Goal: Task Accomplishment & Management: Complete application form

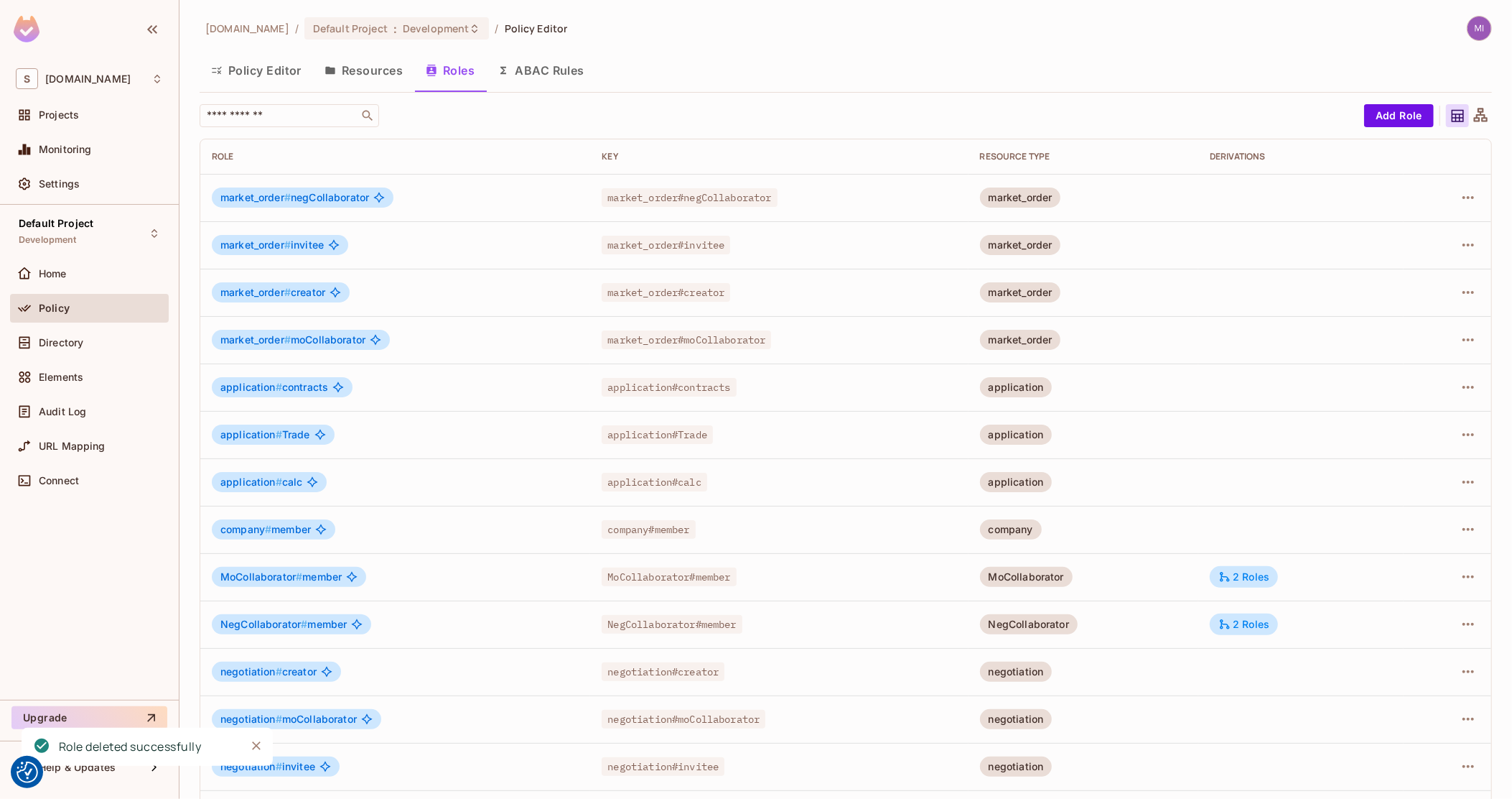
click at [443, 73] on button "Roles" at bounding box center [450, 70] width 71 height 36
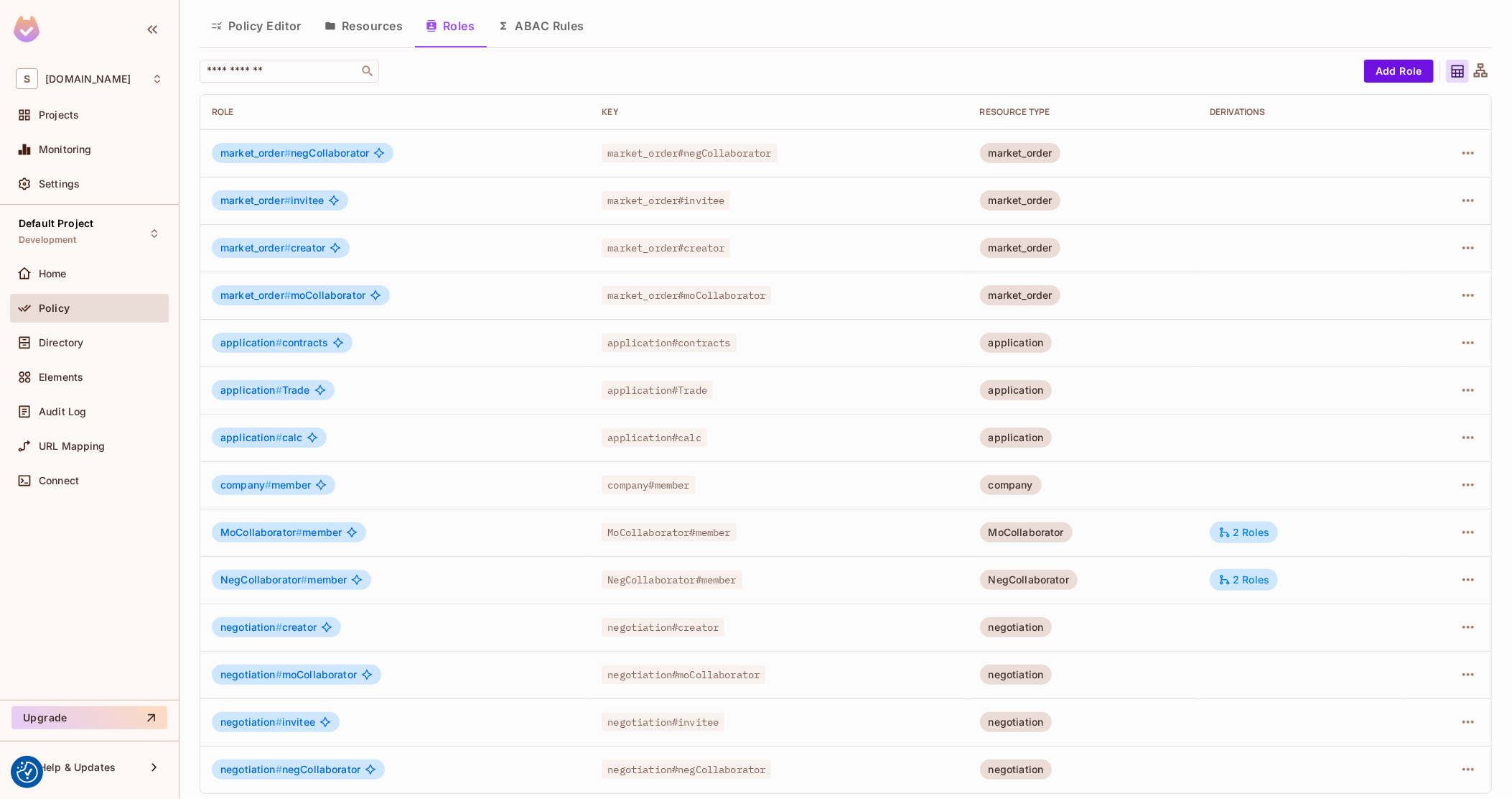
scroll to position [50, 0]
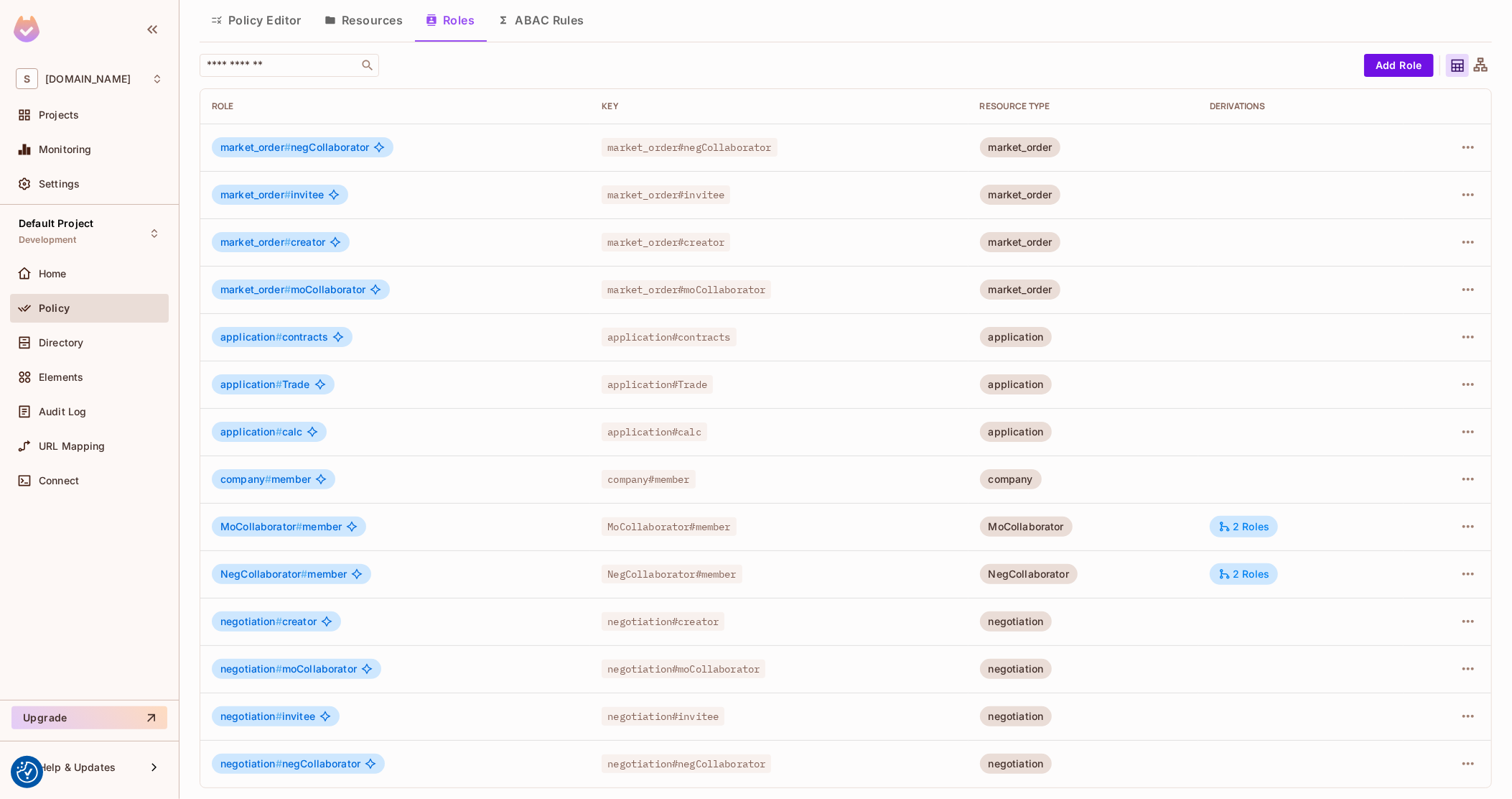
click at [672, 380] on span "application#Trade" at bounding box center [657, 384] width 111 height 19
copy span "application#Trade"
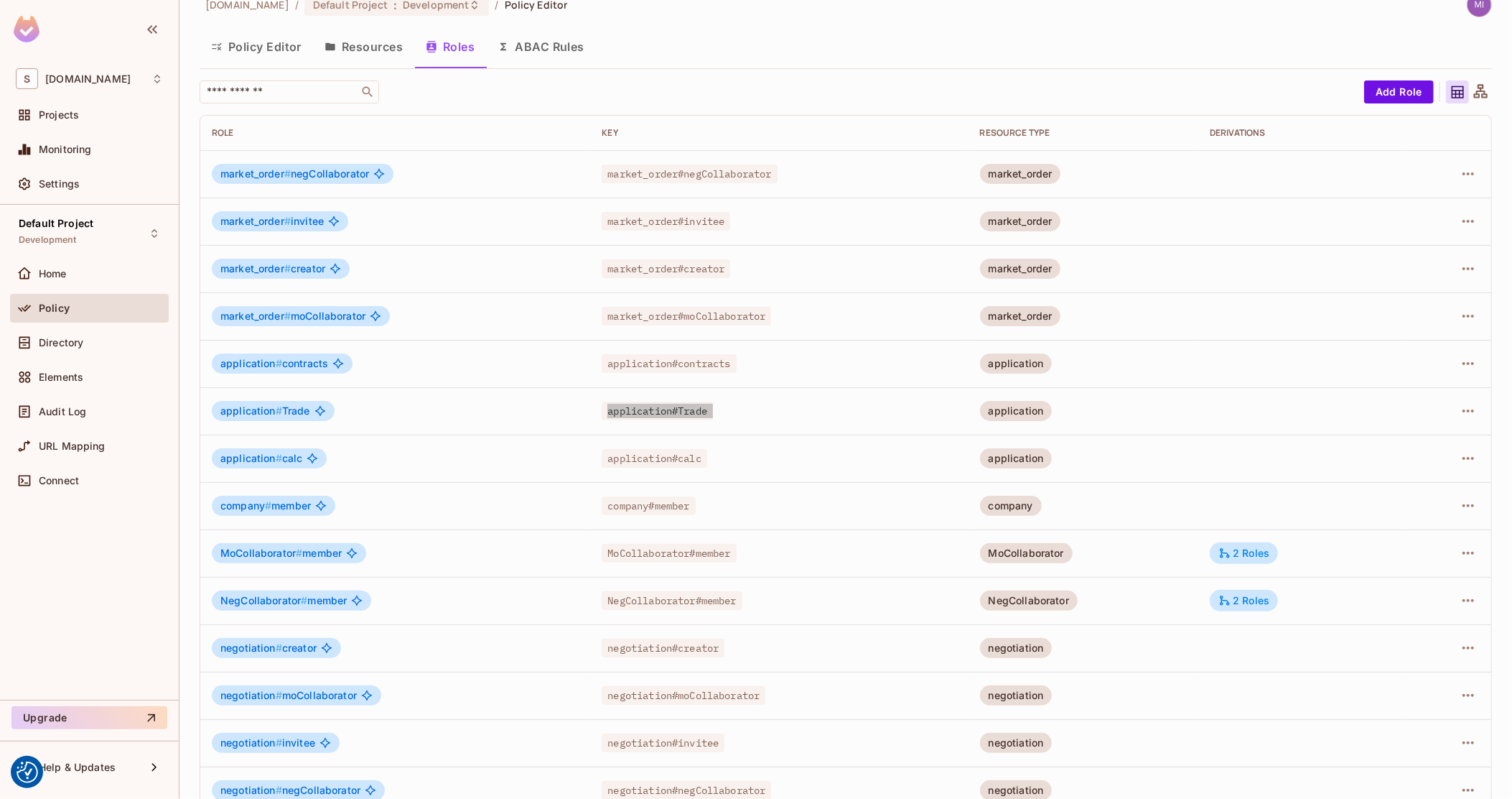
scroll to position [0, 0]
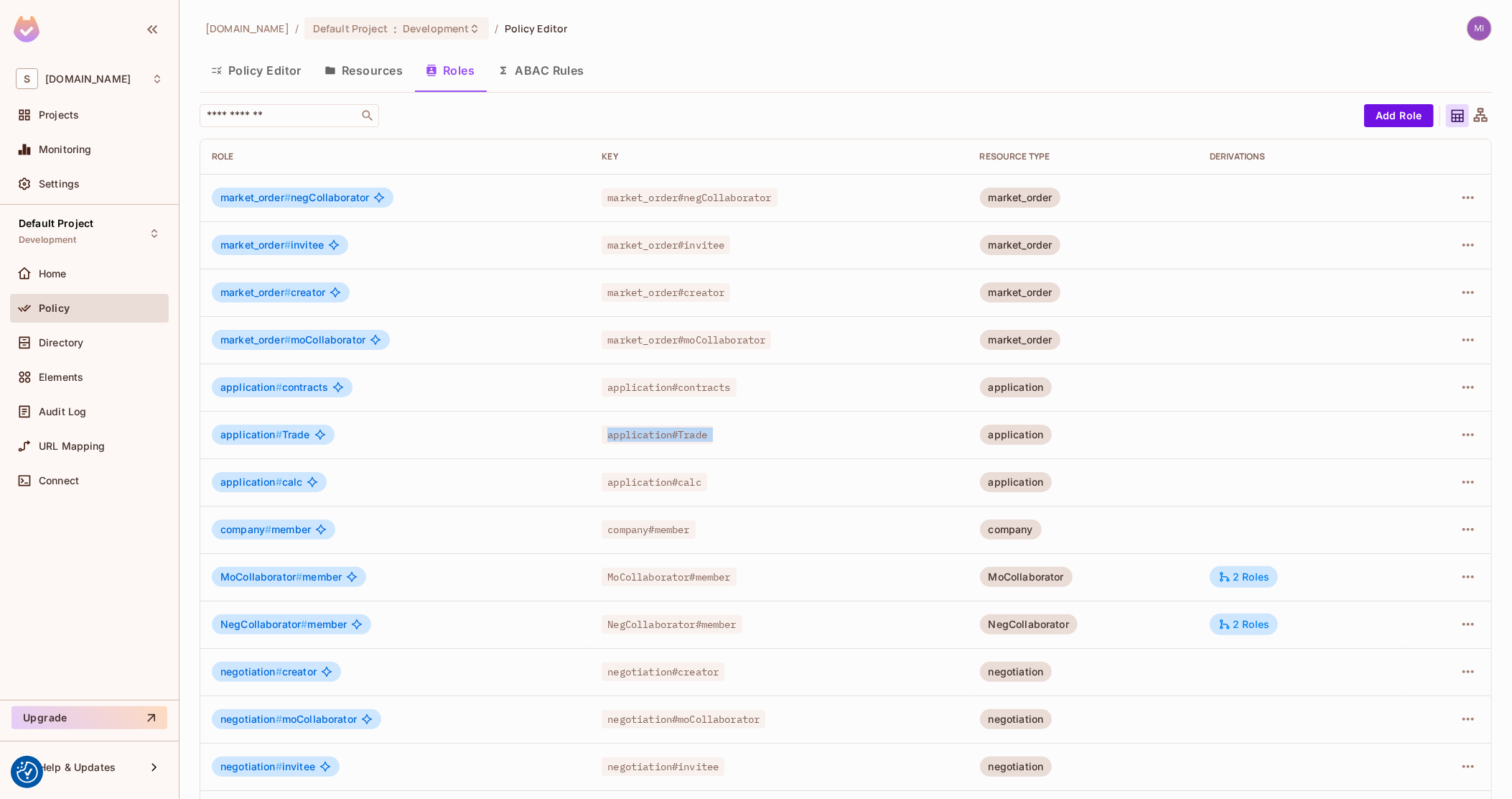
drag, startPoint x: 389, startPoint y: 429, endPoint x: 539, endPoint y: 429, distance: 150.0
click at [389, 429] on div "application # Trade" at bounding box center [395, 435] width 367 height 20
click at [1021, 433] on div "application" at bounding box center [1015, 435] width 72 height 20
click at [1460, 428] on icon "button" at bounding box center [1468, 435] width 17 height 18
click at [931, 431] on div at bounding box center [756, 400] width 1512 height 799
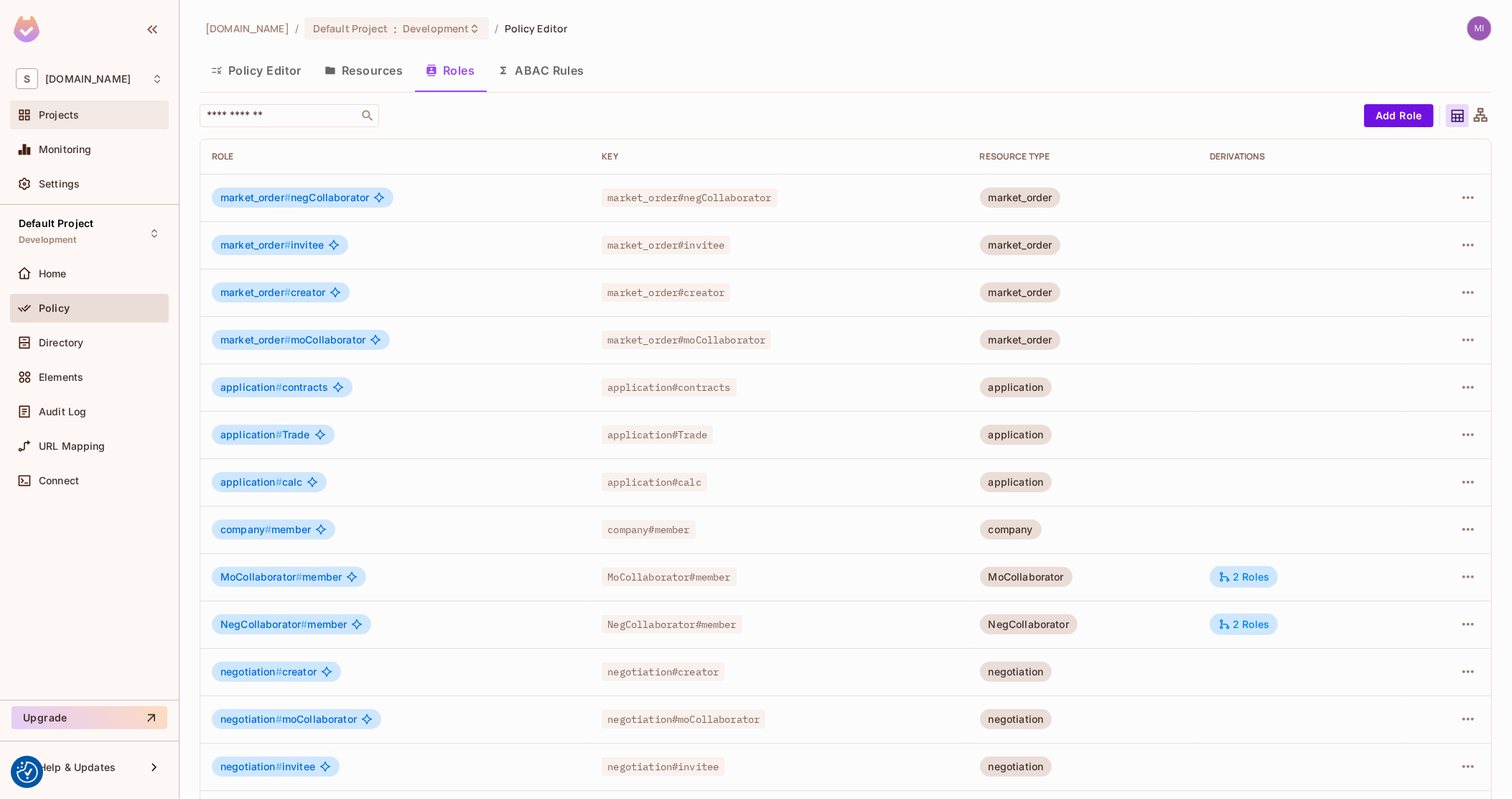
click at [104, 107] on div "Projects" at bounding box center [90, 115] width 148 height 18
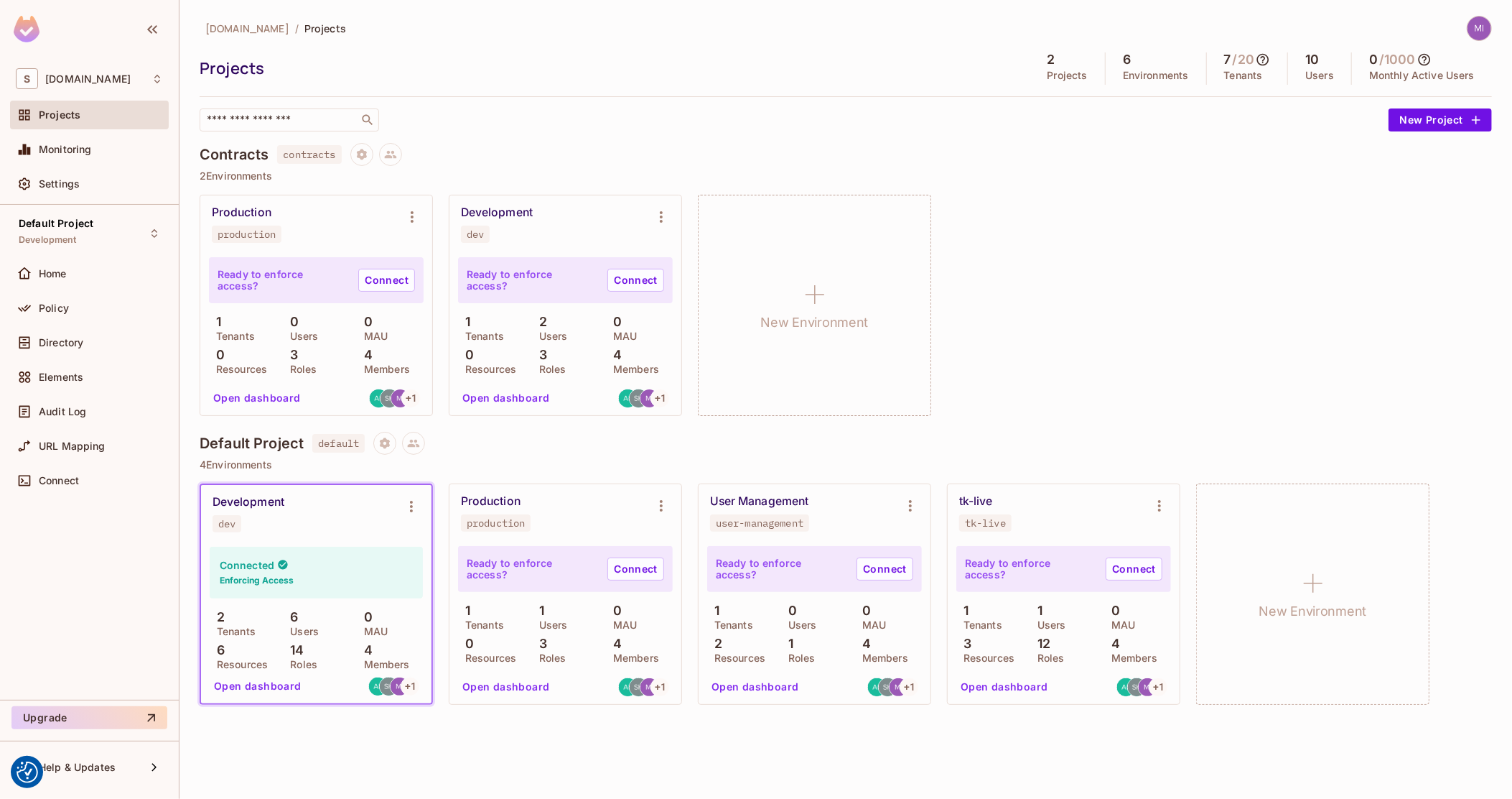
click at [352, 442] on span "default" at bounding box center [338, 443] width 52 height 19
copy span "default"
click at [257, 683] on button "Open dashboard" at bounding box center [258, 686] width 99 height 23
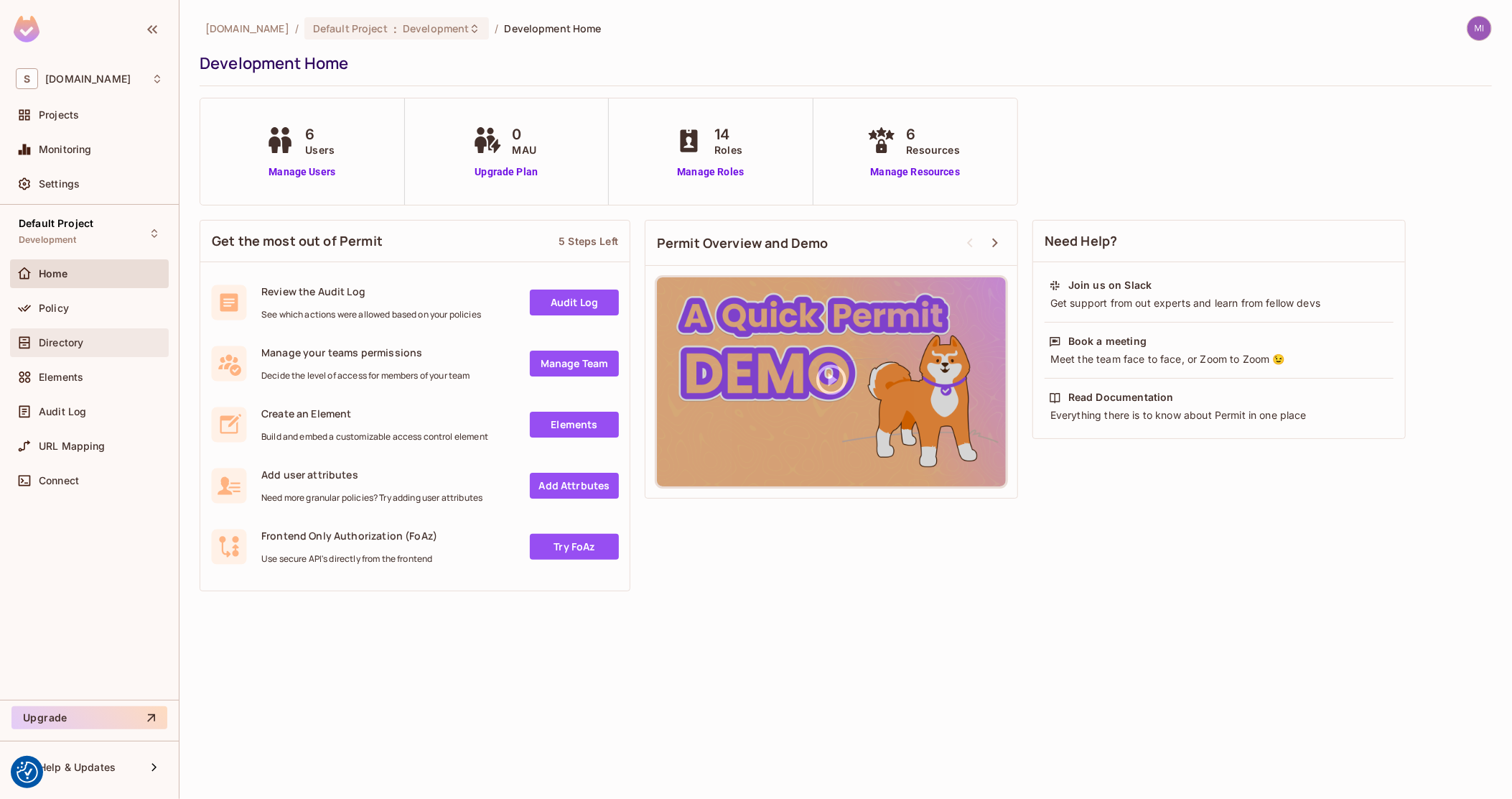
click at [83, 339] on span "Directory" at bounding box center [61, 342] width 45 height 11
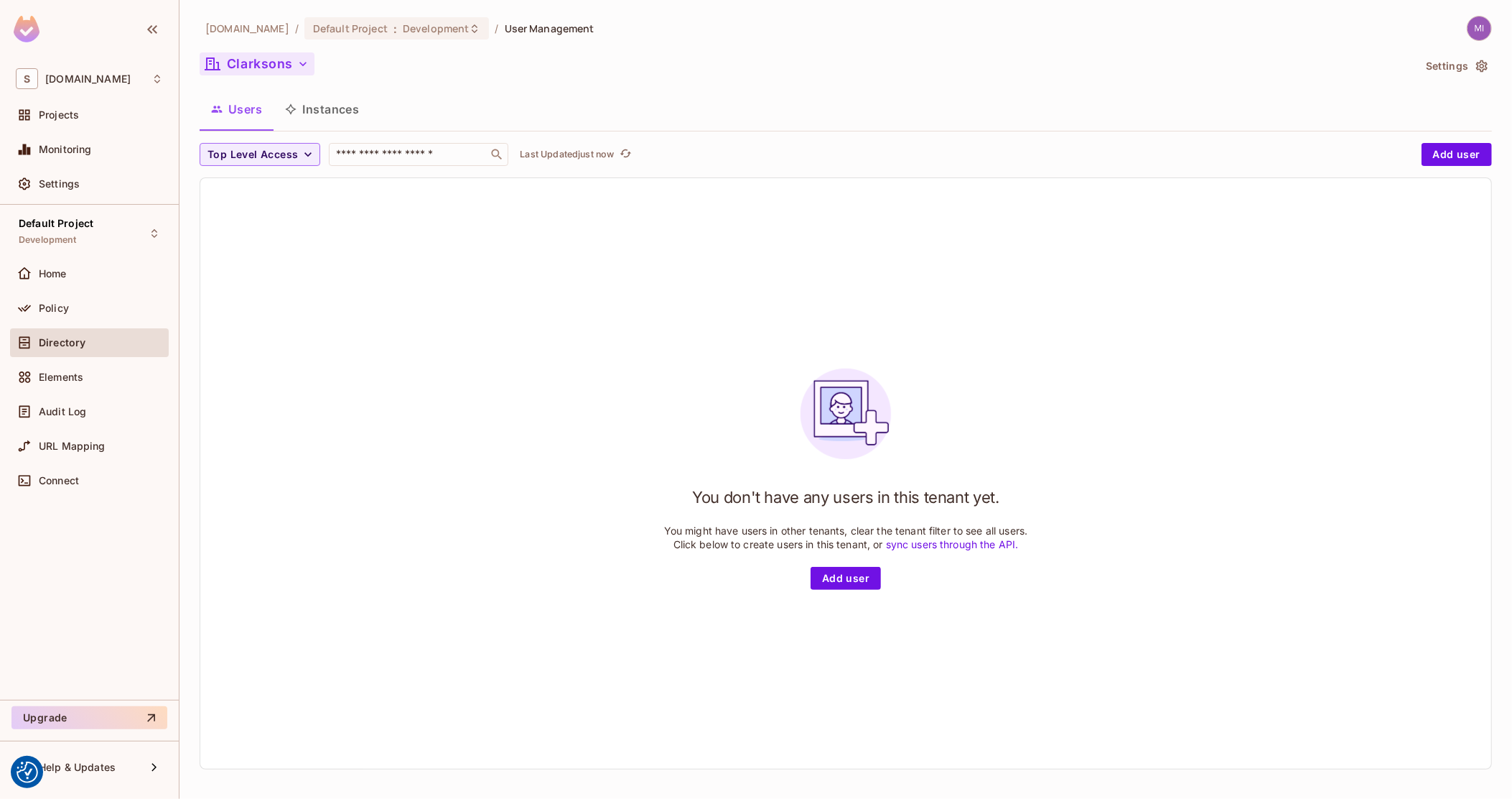
click at [272, 68] on button "Clarksons" at bounding box center [256, 64] width 115 height 23
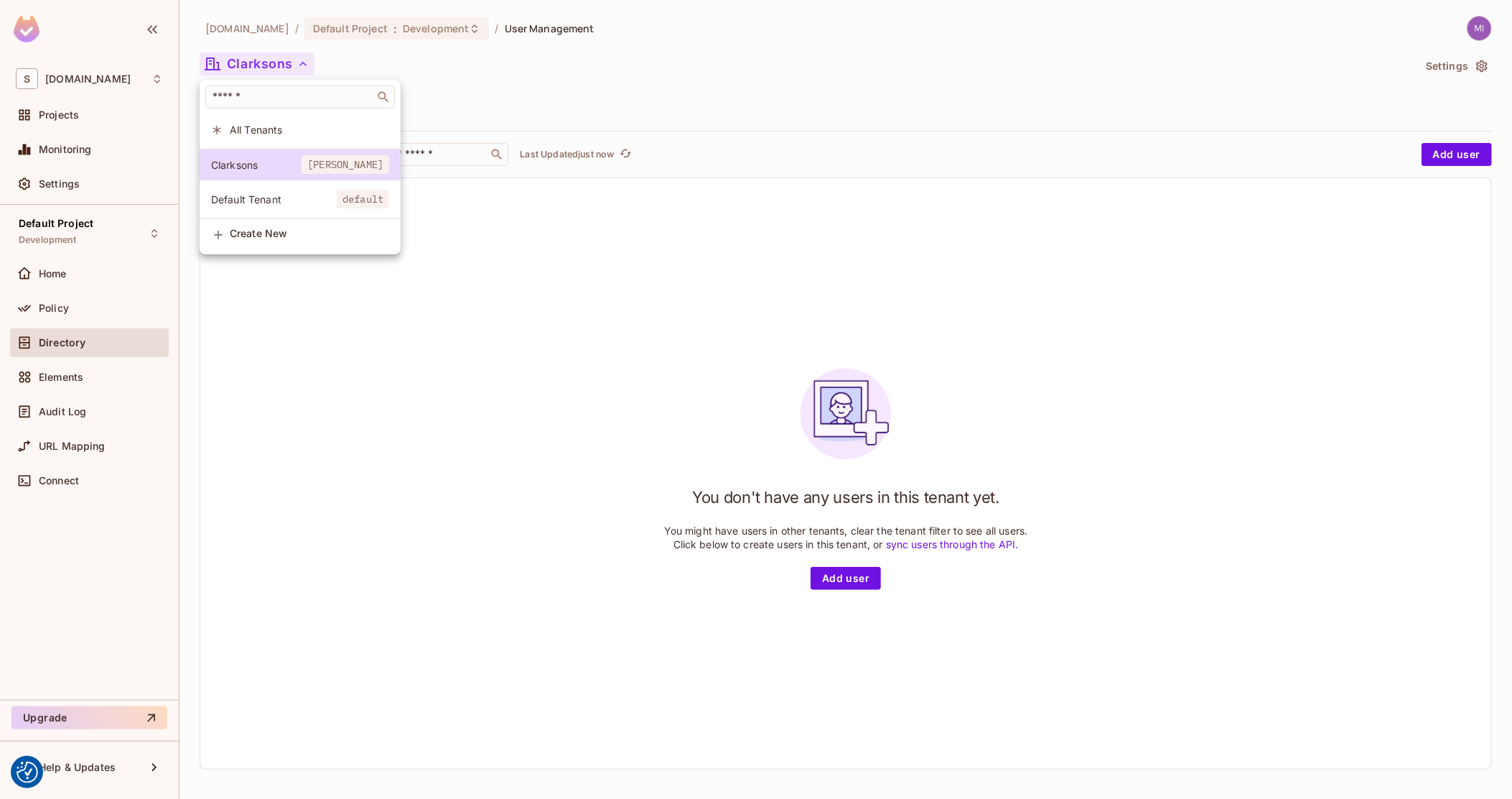
click at [267, 126] on span "All Tenants" at bounding box center [310, 129] width 160 height 14
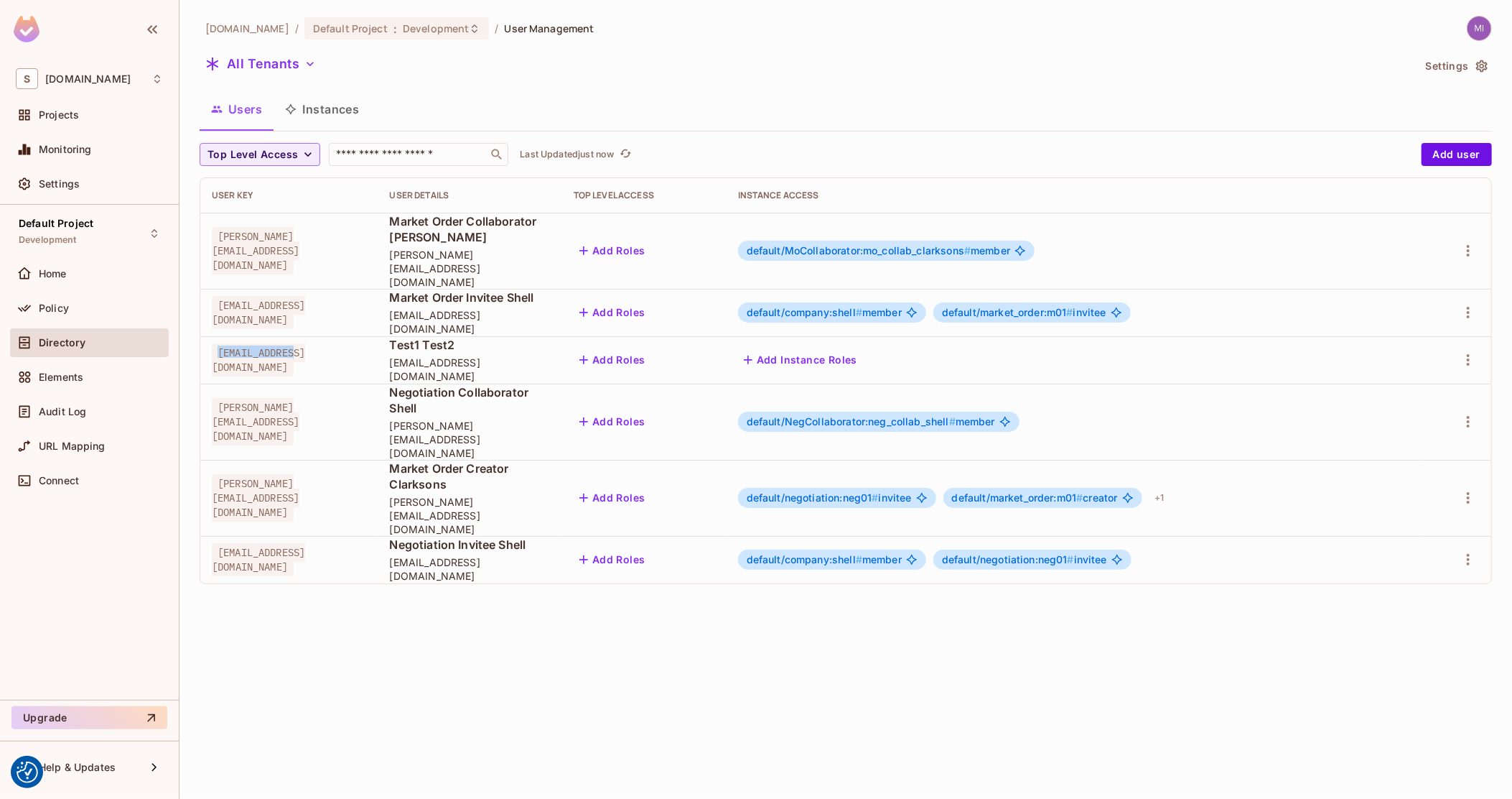
drag, startPoint x: 314, startPoint y: 332, endPoint x: 212, endPoint y: 331, distance: 102.0
click at [212, 345] on div "[EMAIL_ADDRESS][DOMAIN_NAME]" at bounding box center [289, 360] width 155 height 29
copy span "[EMAIL_ADDRESS][DOMAIN_NAME]"
click at [1486, 32] on img at bounding box center [1479, 28] width 24 height 24
click at [1414, 103] on span "Copy Environment Key" at bounding box center [1412, 100] width 106 height 14
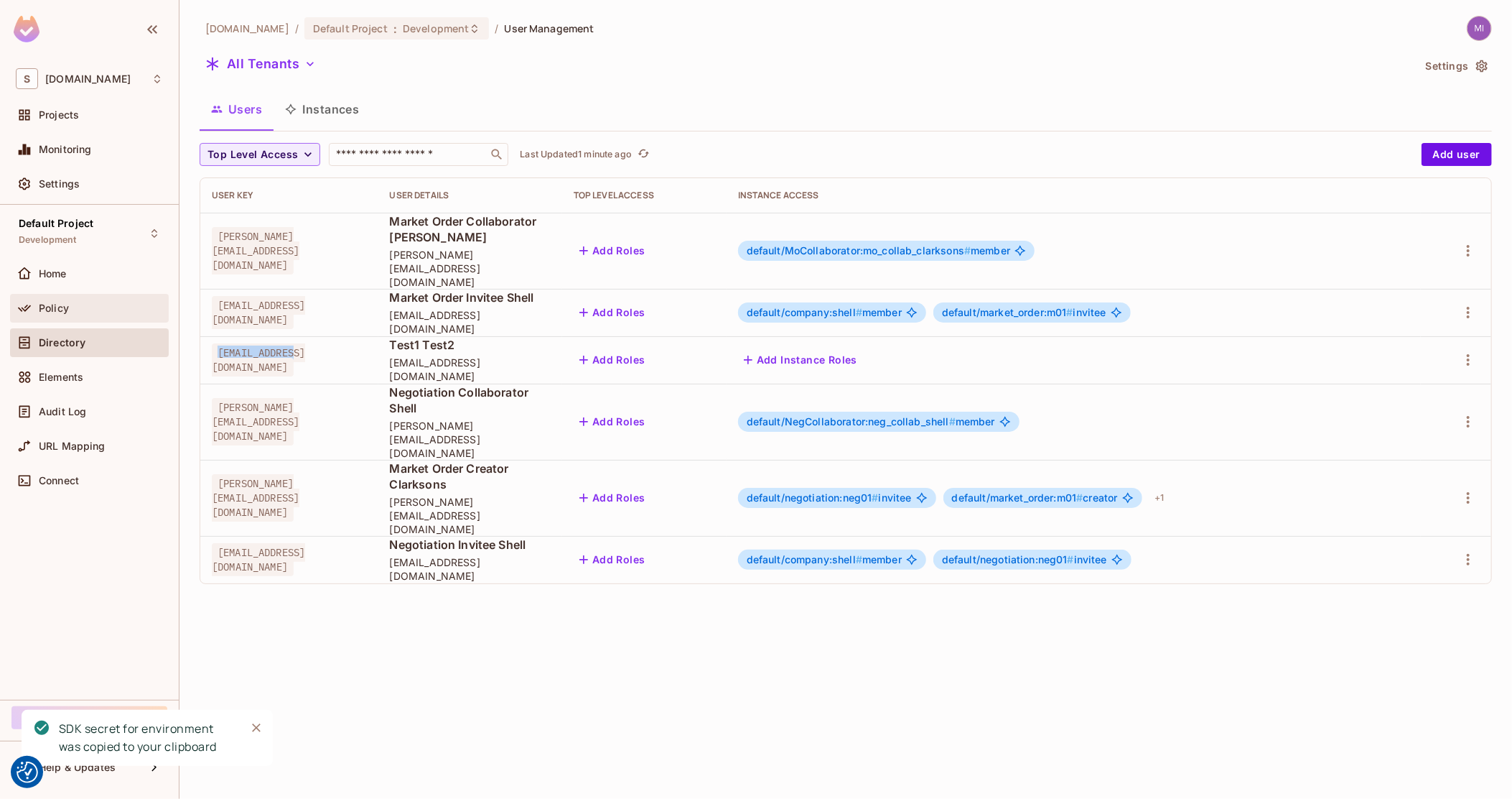
click at [52, 305] on span "Policy" at bounding box center [54, 307] width 30 height 11
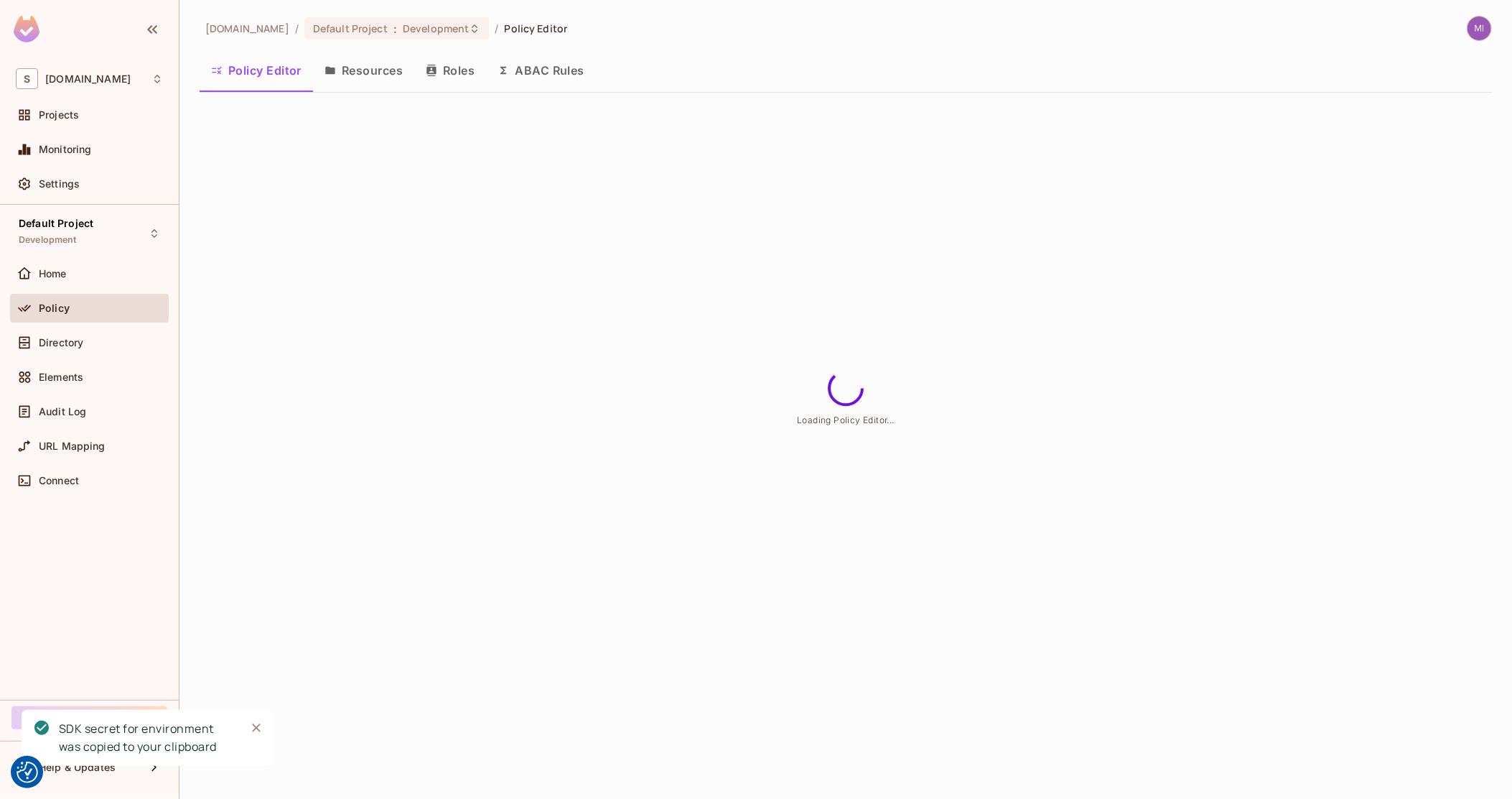
click at [451, 75] on button "Roles" at bounding box center [450, 70] width 71 height 36
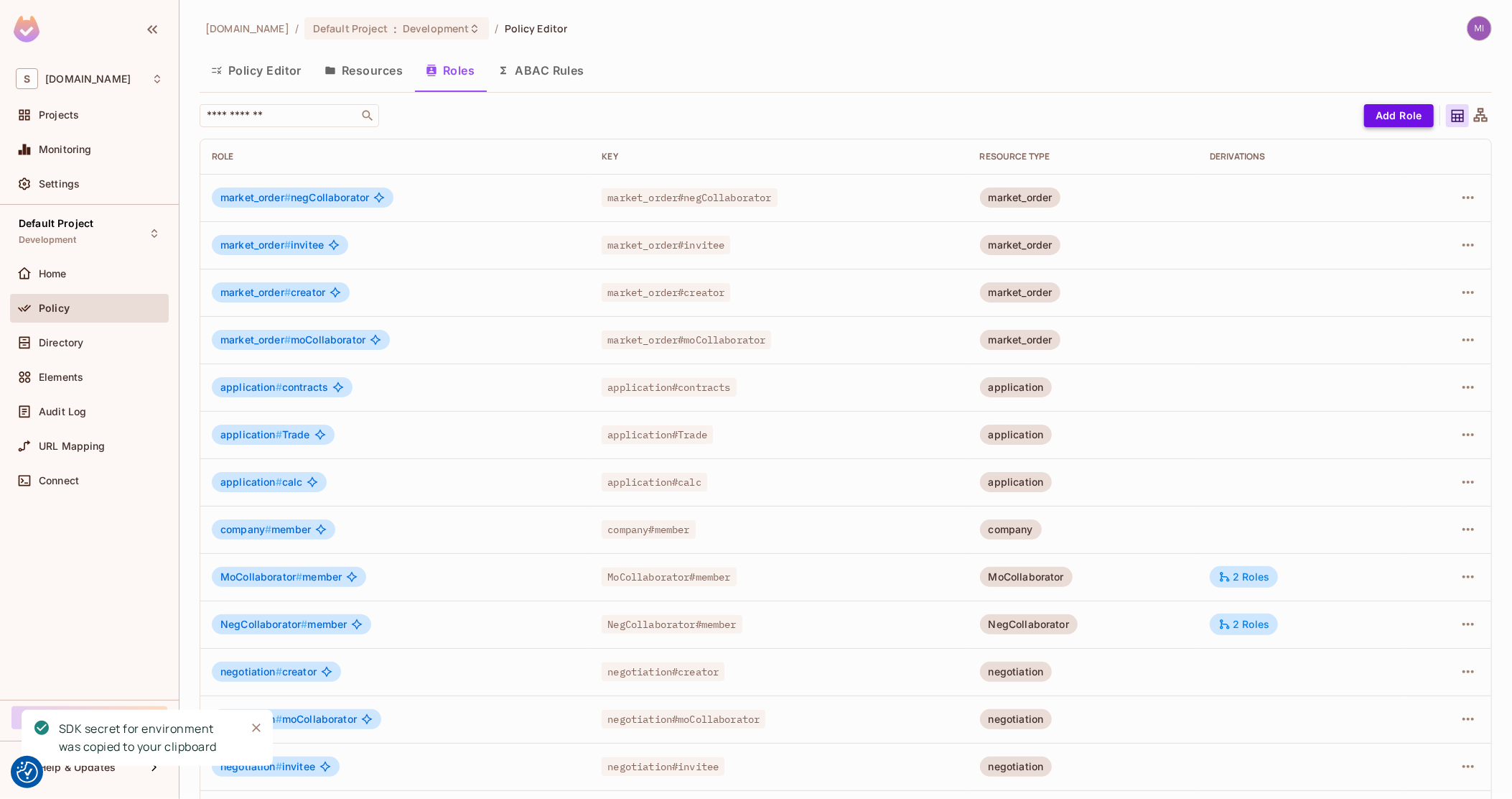
click at [1399, 119] on button "Add Role" at bounding box center [1399, 116] width 70 height 23
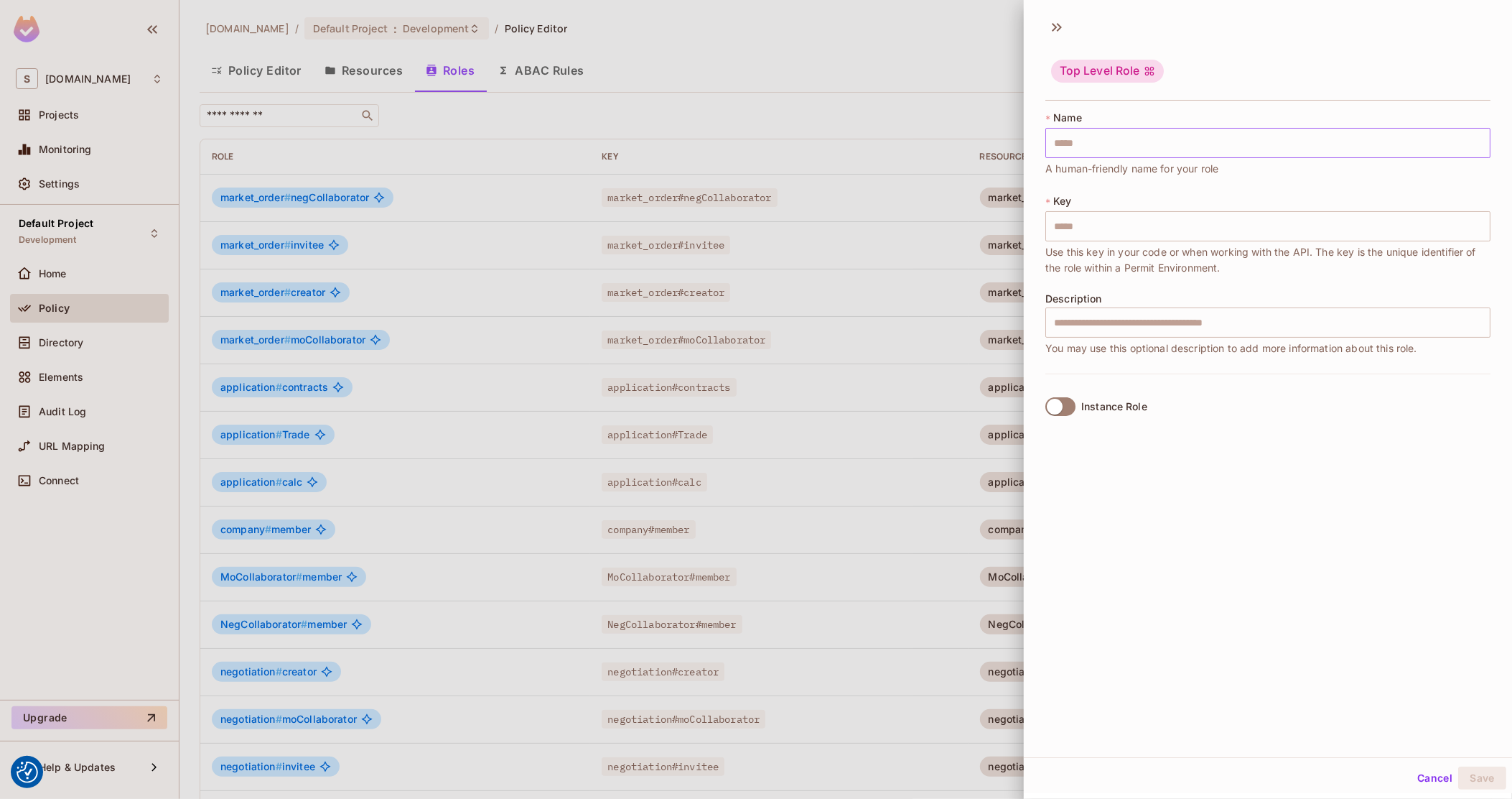
click at [1144, 141] on input "text" at bounding box center [1267, 143] width 445 height 30
type input "*"
type input "**"
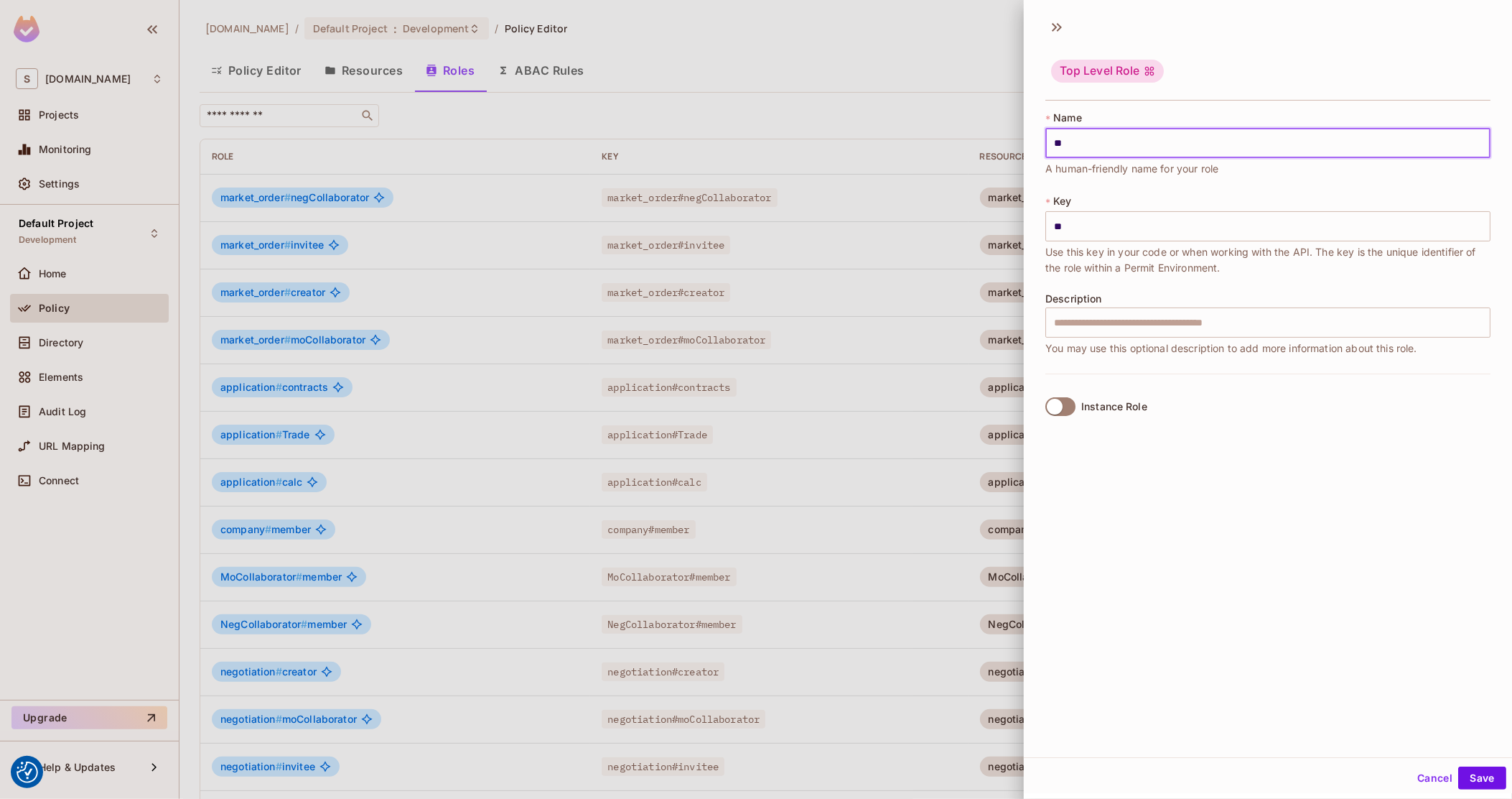
type input "***"
type input "****"
type input "*****"
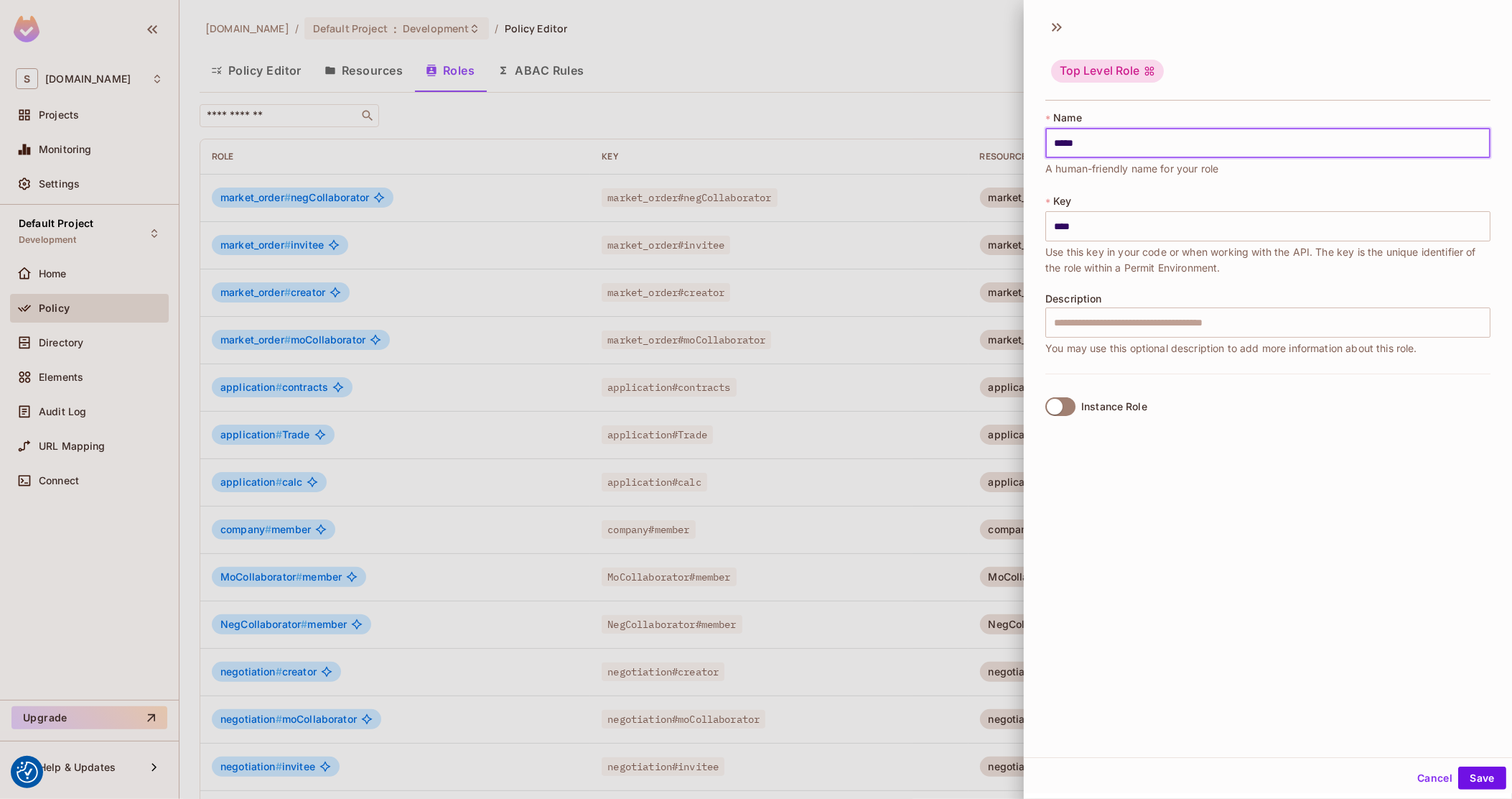
type input "*****"
drag, startPoint x: 1051, startPoint y: 225, endPoint x: 1059, endPoint y: 225, distance: 8.0
click at [1059, 225] on input "*****" at bounding box center [1267, 227] width 445 height 30
type input "*****"
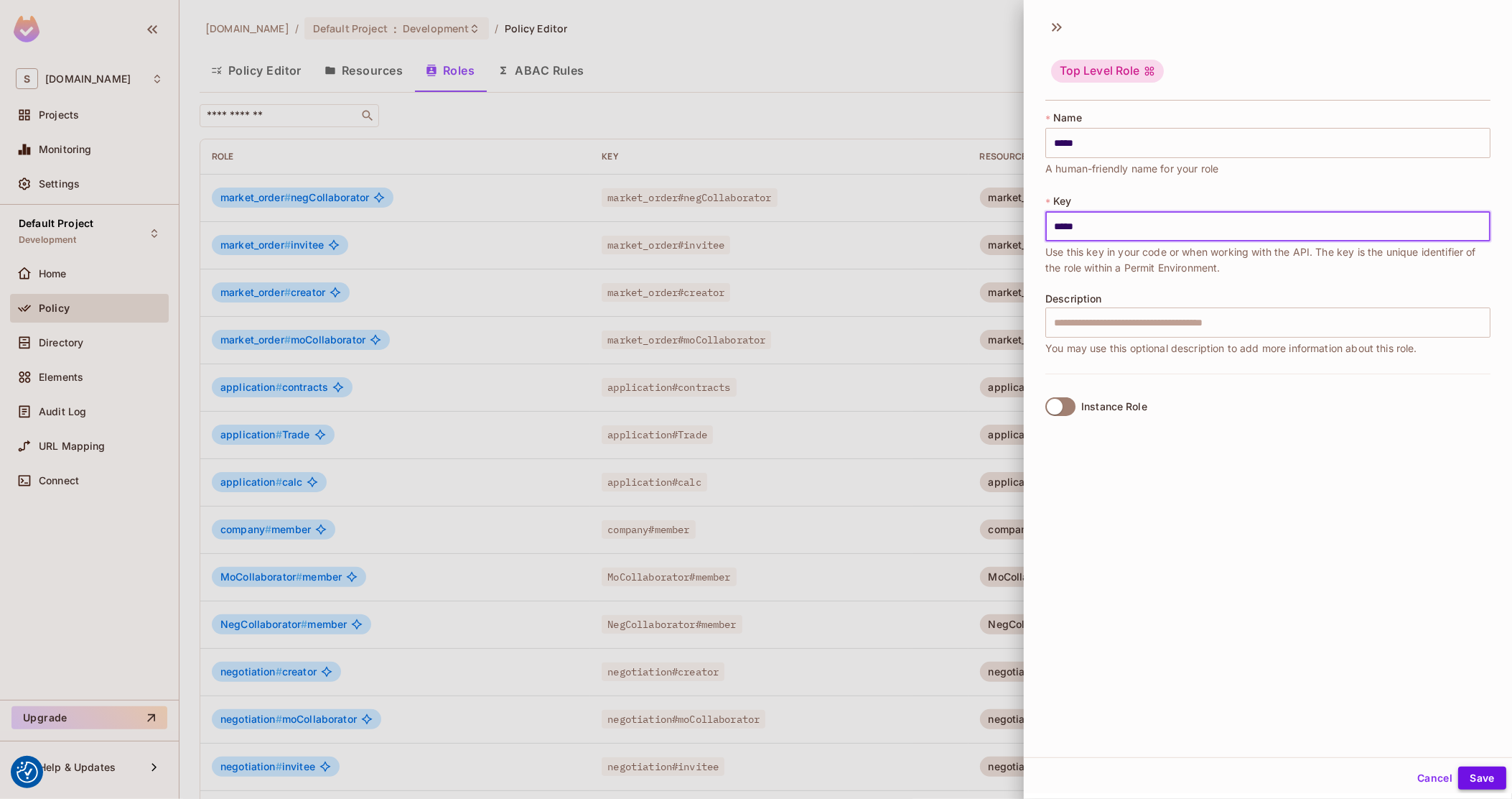
click at [1479, 777] on button "Save" at bounding box center [1482, 778] width 48 height 23
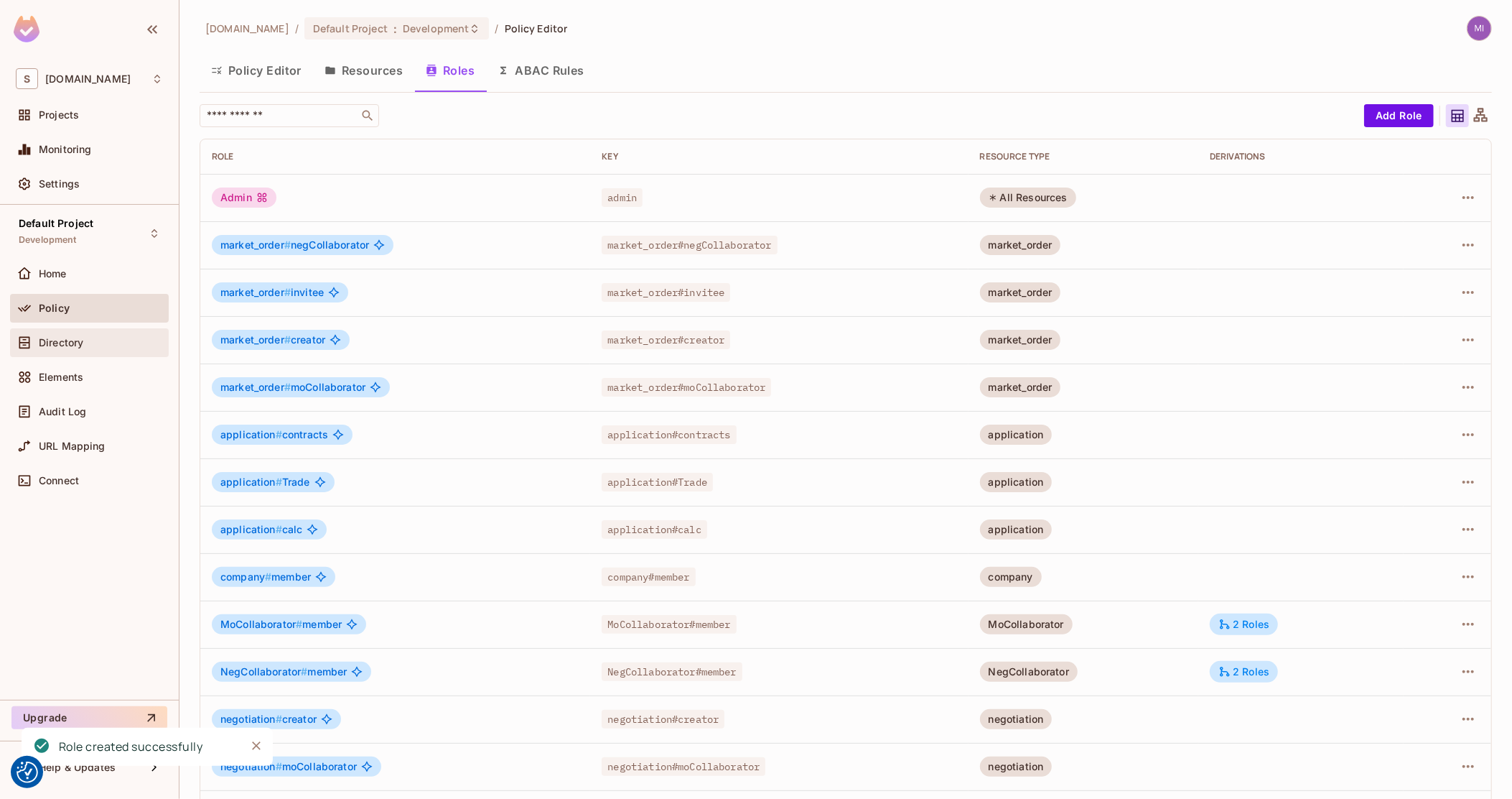
click at [100, 352] on div "Directory" at bounding box center [89, 342] width 159 height 29
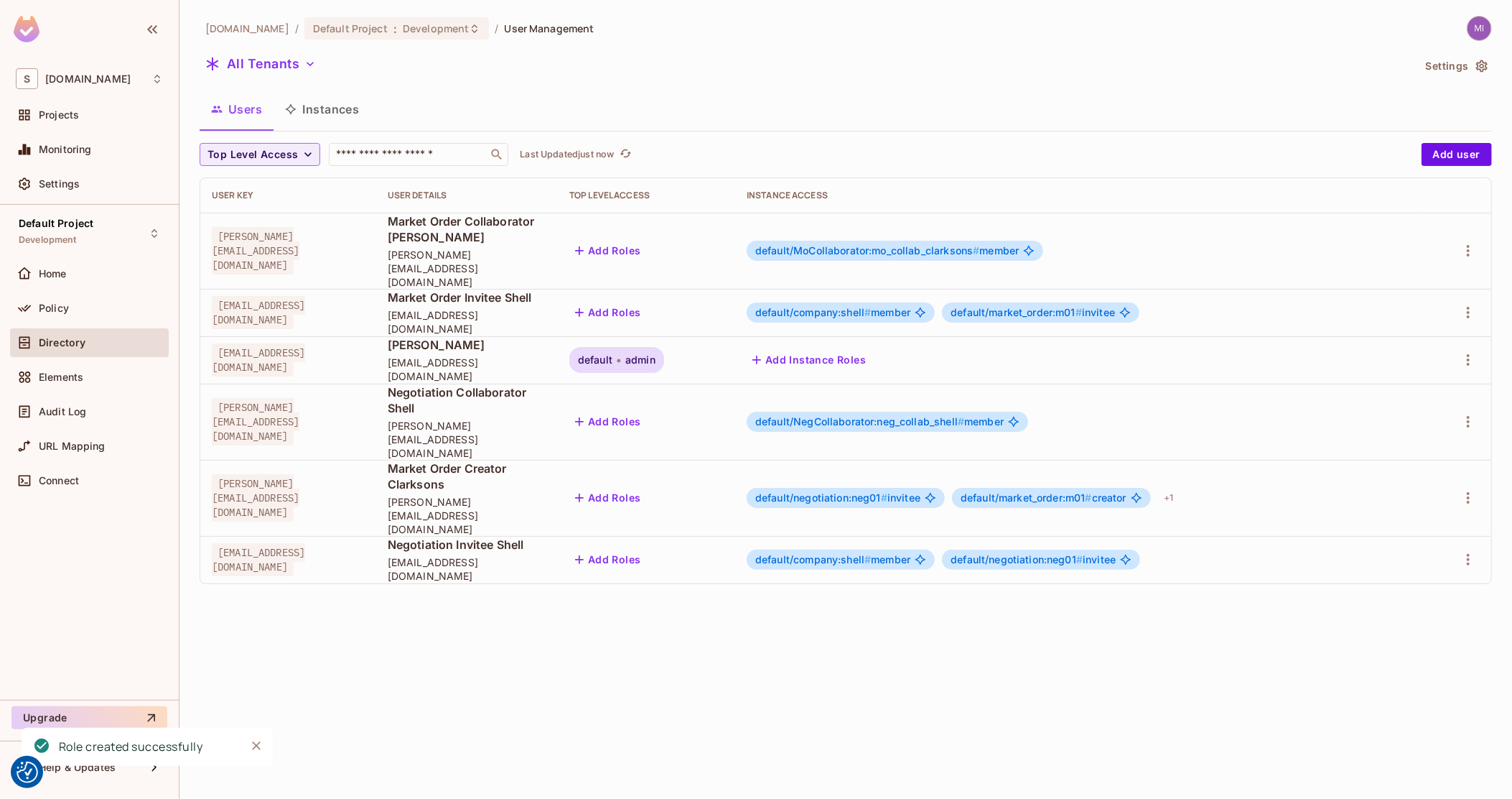
click at [656, 354] on span "admin" at bounding box center [640, 359] width 30 height 11
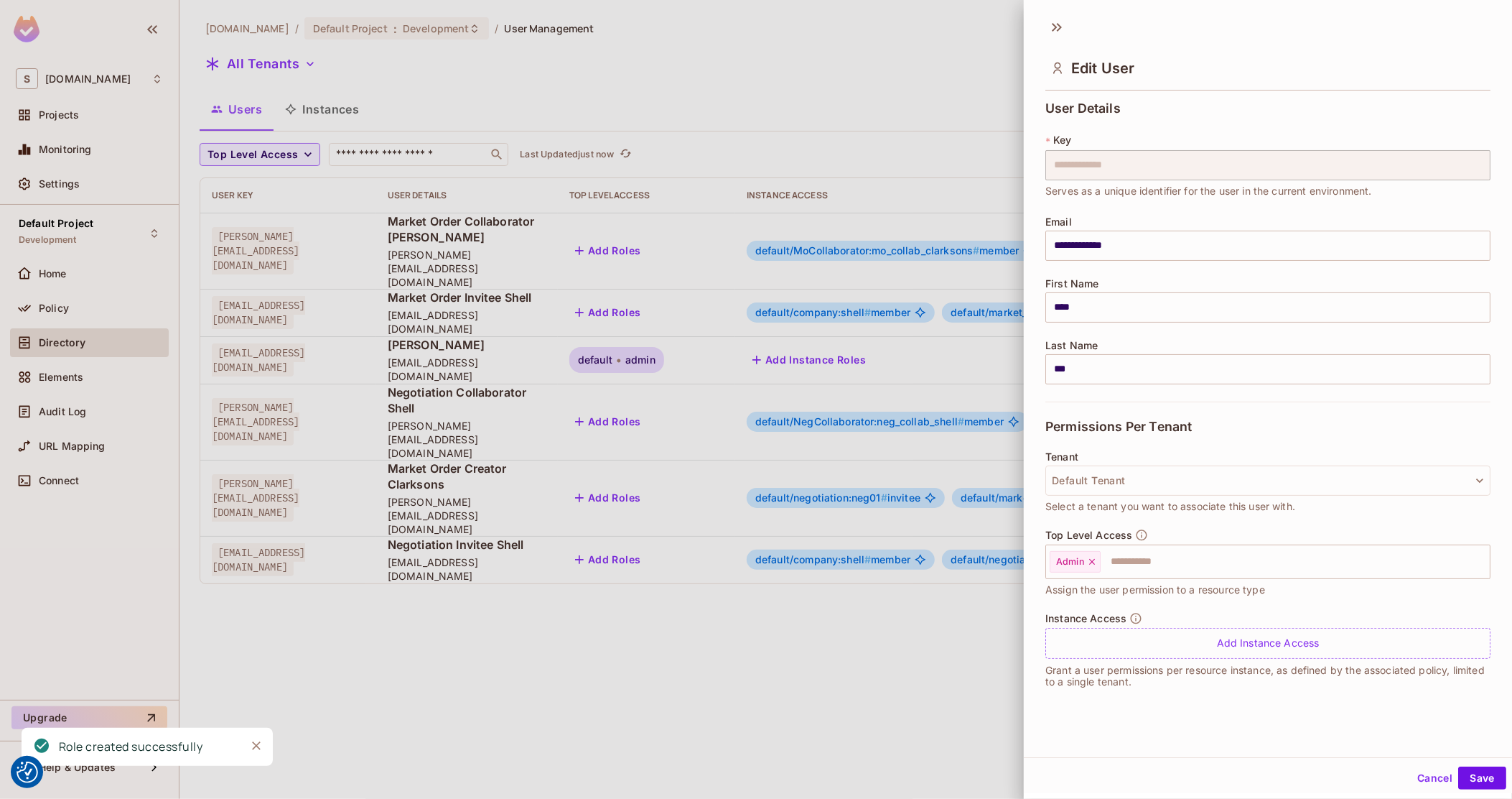
click at [707, 327] on div at bounding box center [756, 400] width 1512 height 799
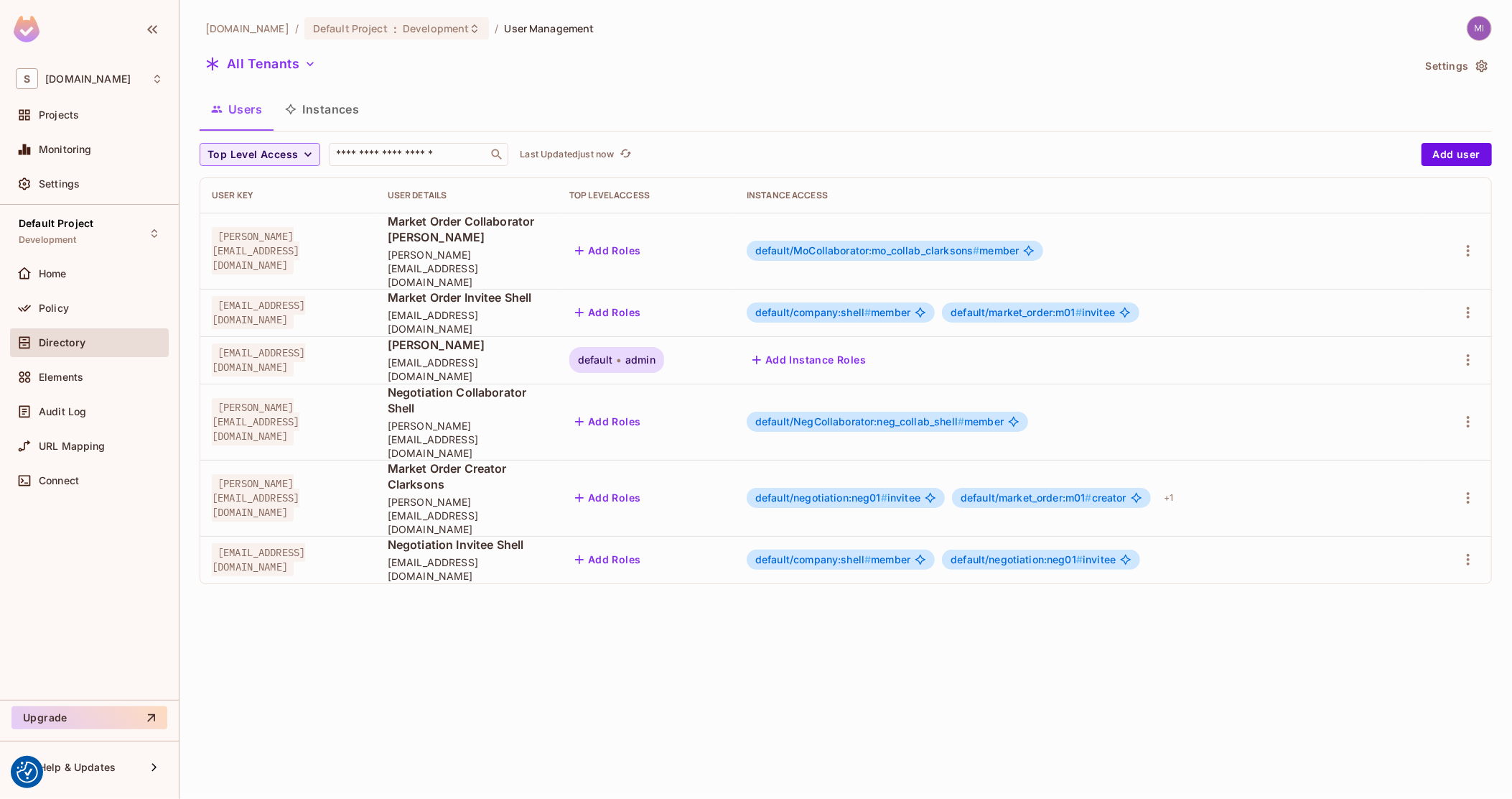
click at [1464, 349] on div at bounding box center [1456, 360] width 46 height 23
click at [1472, 352] on icon "button" at bounding box center [1468, 360] width 17 height 18
click at [1427, 432] on div "Edit Attributes" at bounding box center [1411, 428] width 71 height 14
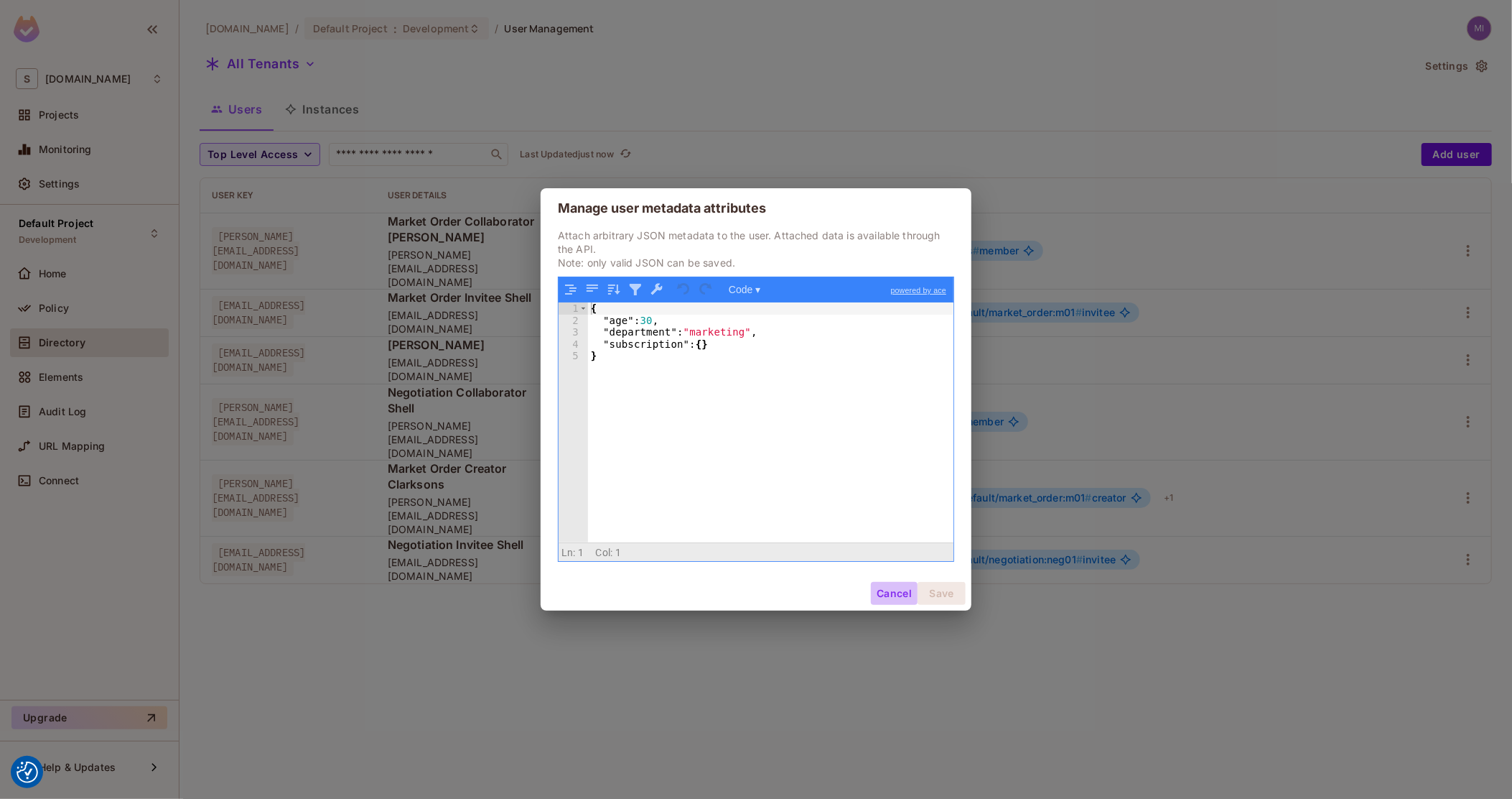
click at [881, 589] on button "Cancel" at bounding box center [894, 594] width 46 height 23
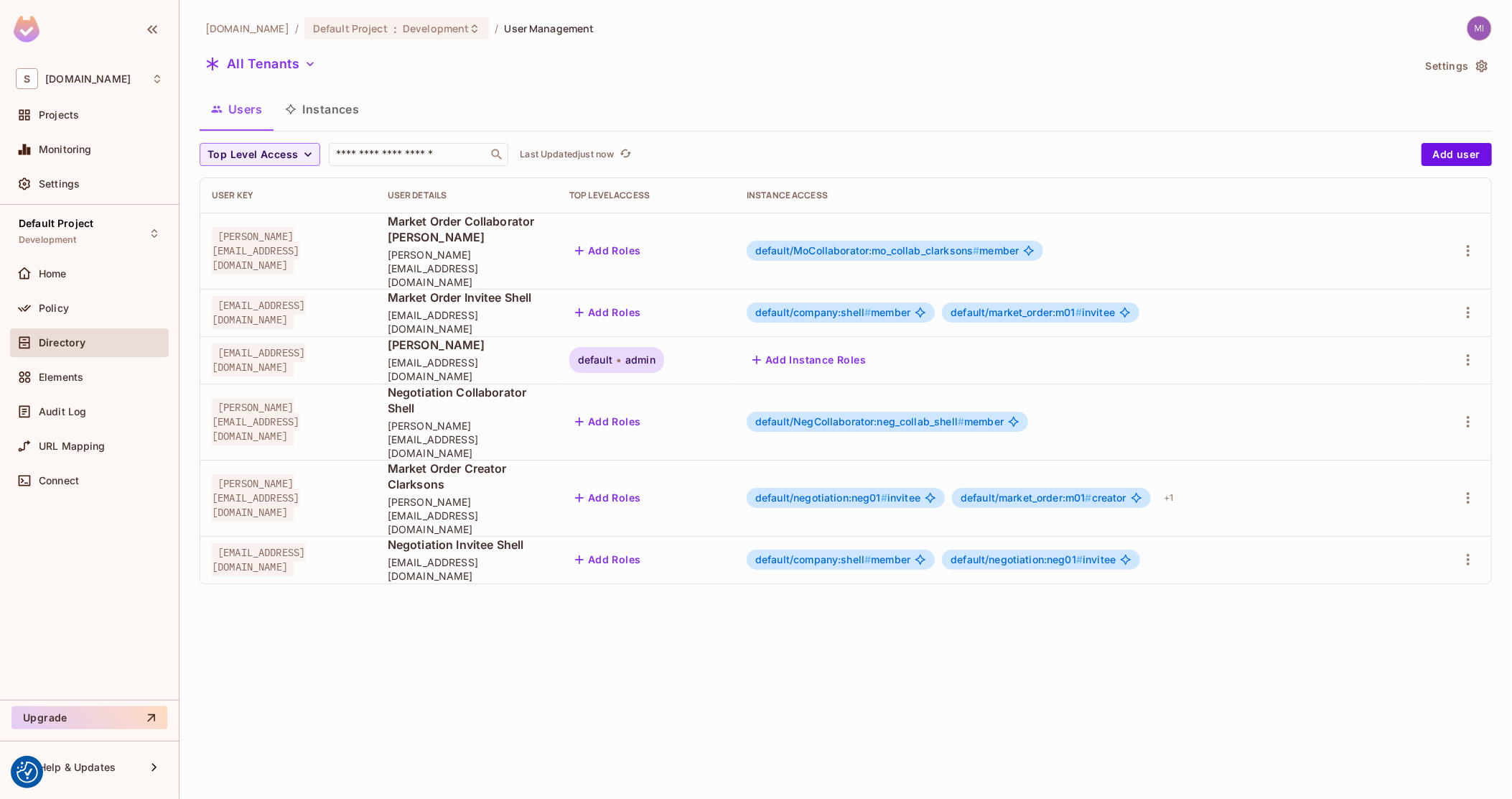
click at [518, 609] on div "[DOMAIN_NAME] / Default Project : Development / User Management All Tenants Set…" at bounding box center [846, 400] width 1333 height 799
